Goal: Go to known website: Access a specific website the user already knows

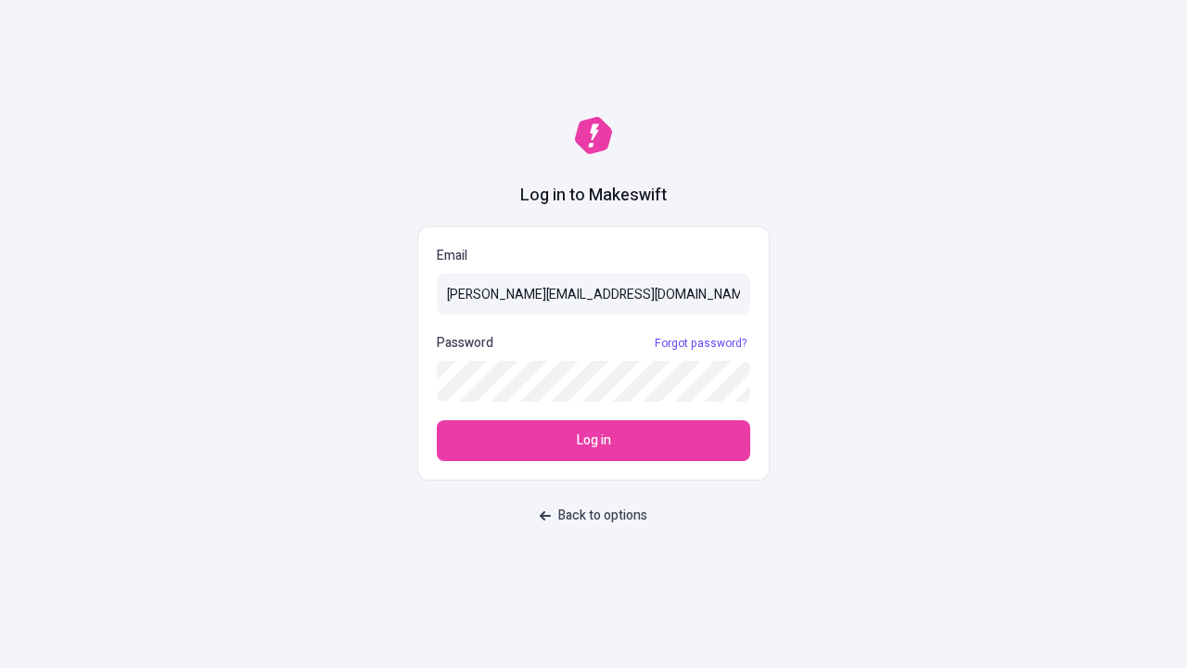
type input "[PERSON_NAME][EMAIL_ADDRESS][DOMAIN_NAME]"
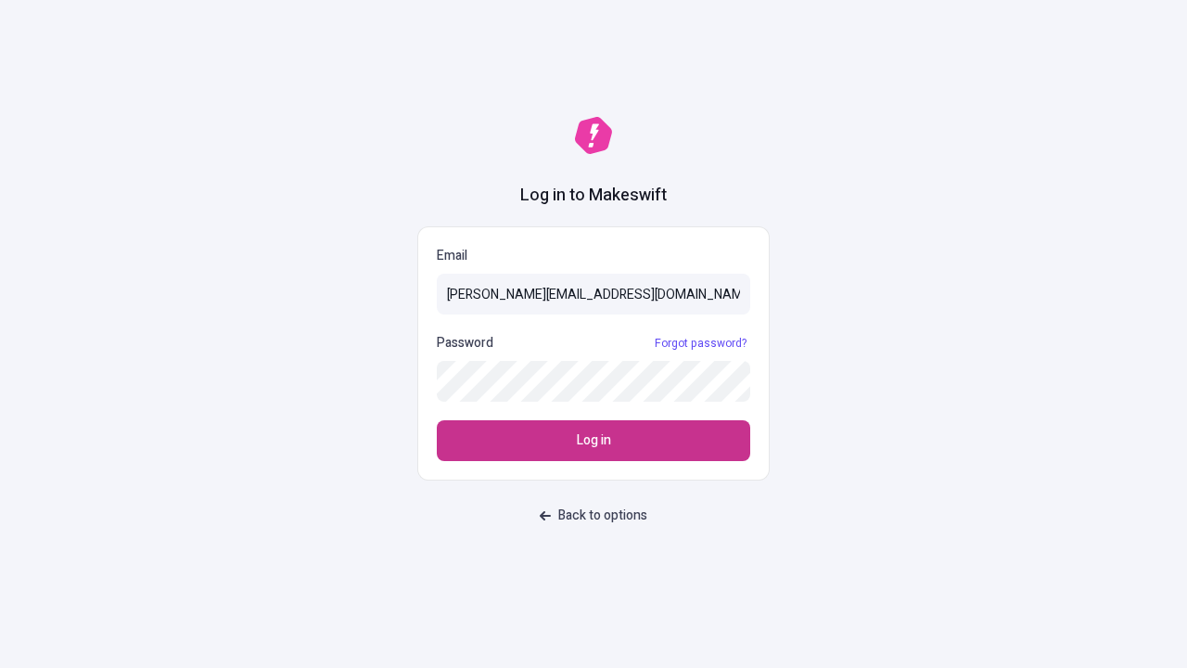
click at [594, 441] on span "Log in" at bounding box center [594, 440] width 34 height 20
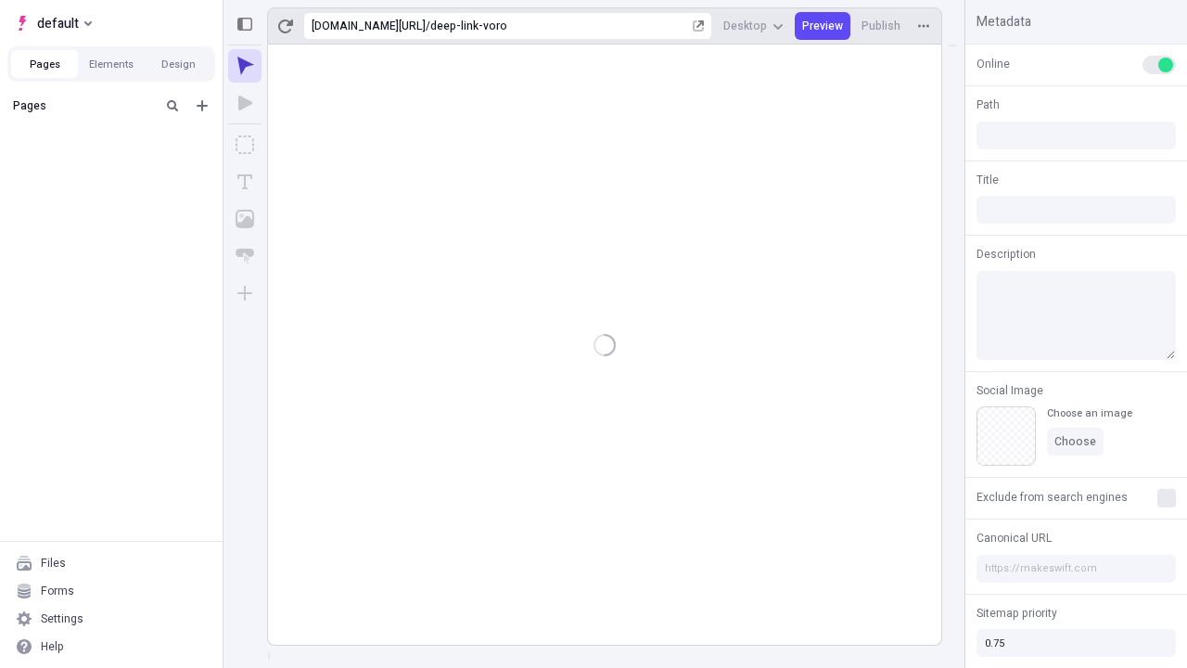
type input "/deep-link-voro"
